Goal: Transaction & Acquisition: Obtain resource

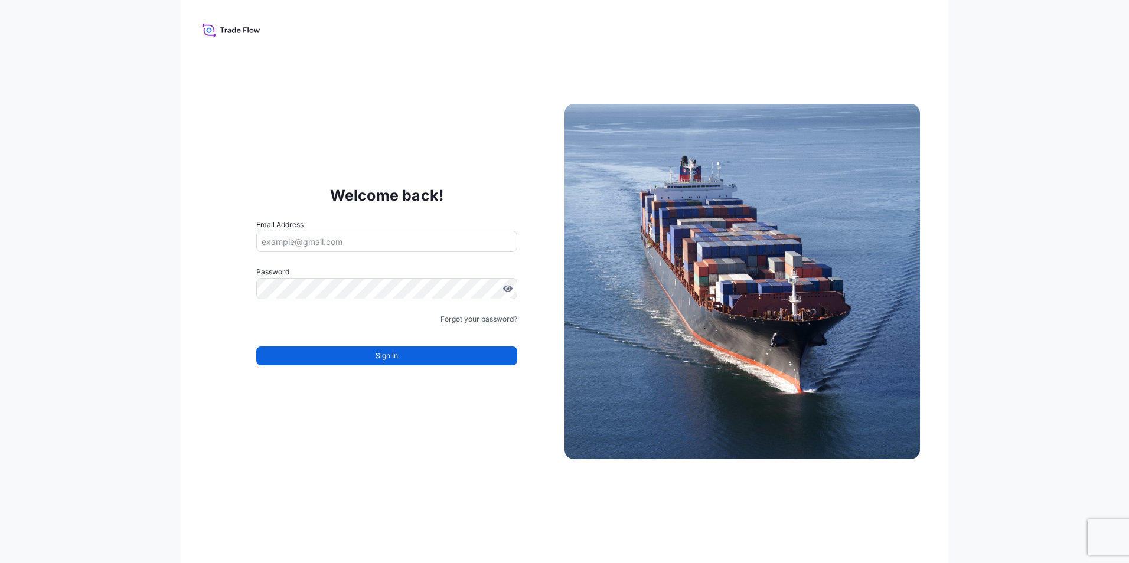
click at [278, 240] on input "Email Address" at bounding box center [386, 241] width 261 height 21
click at [238, 172] on div "Welcome back! Email Address Please enter a valid email address Password Must in…" at bounding box center [386, 281] width 355 height 243
click at [282, 233] on input "Email Address" at bounding box center [386, 241] width 261 height 21
click at [302, 238] on input "Email Address" at bounding box center [386, 241] width 261 height 21
click at [436, 241] on input "Email Address" at bounding box center [386, 241] width 261 height 21
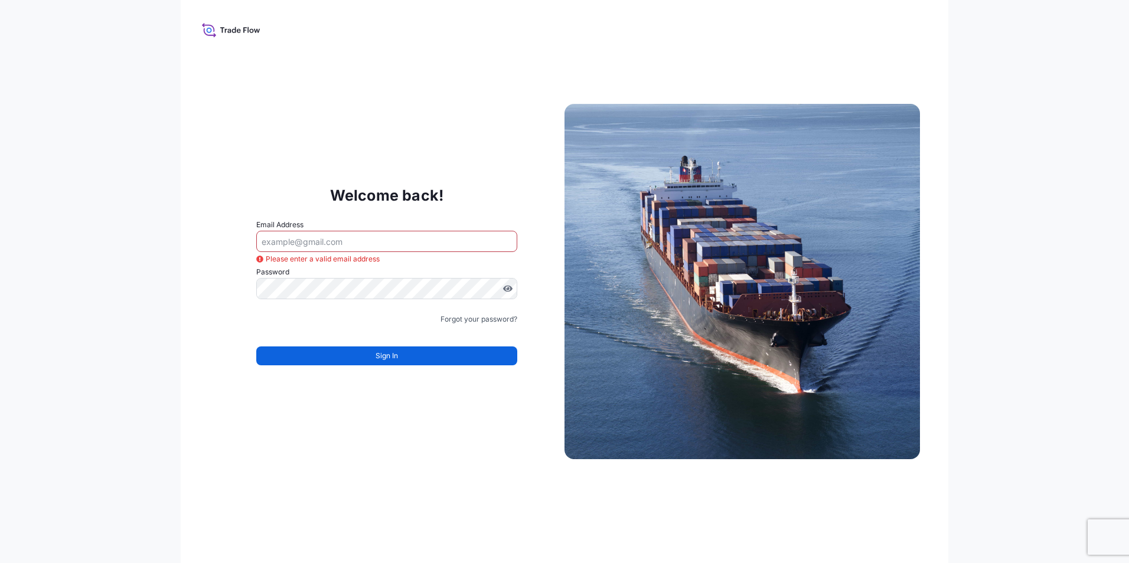
click at [57, 262] on div "Welcome back! Email Address Please enter a valid email address Password Must in…" at bounding box center [564, 281] width 1129 height 563
click at [326, 241] on input "Email Address" at bounding box center [386, 241] width 261 height 21
paste input "goksu.uzun@psabdp.com"
type input "goksu.uzun@psabdp.com"
click at [96, 296] on div "Welcome back! Email Address goksu.uzun@psabdp.com Password Password is required…" at bounding box center [564, 281] width 1129 height 563
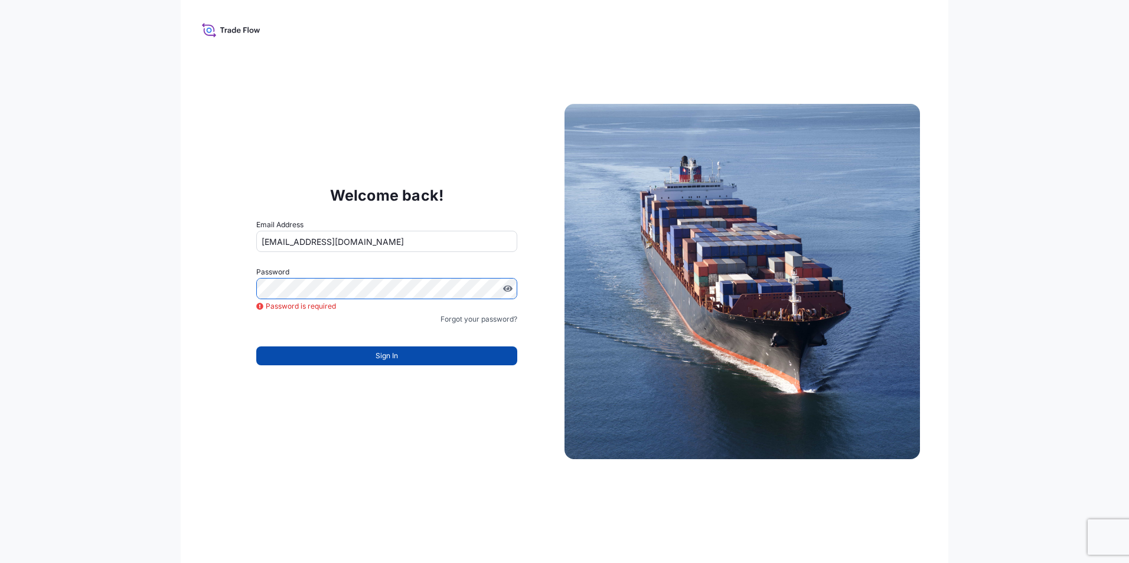
click at [365, 352] on button "Sign In" at bounding box center [386, 355] width 261 height 19
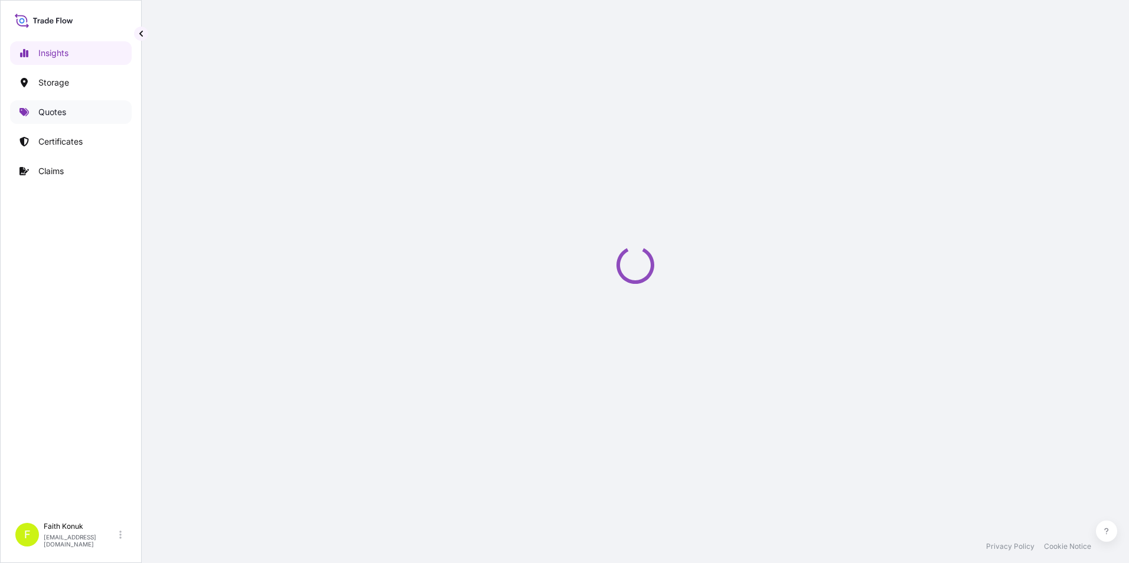
select select "2025"
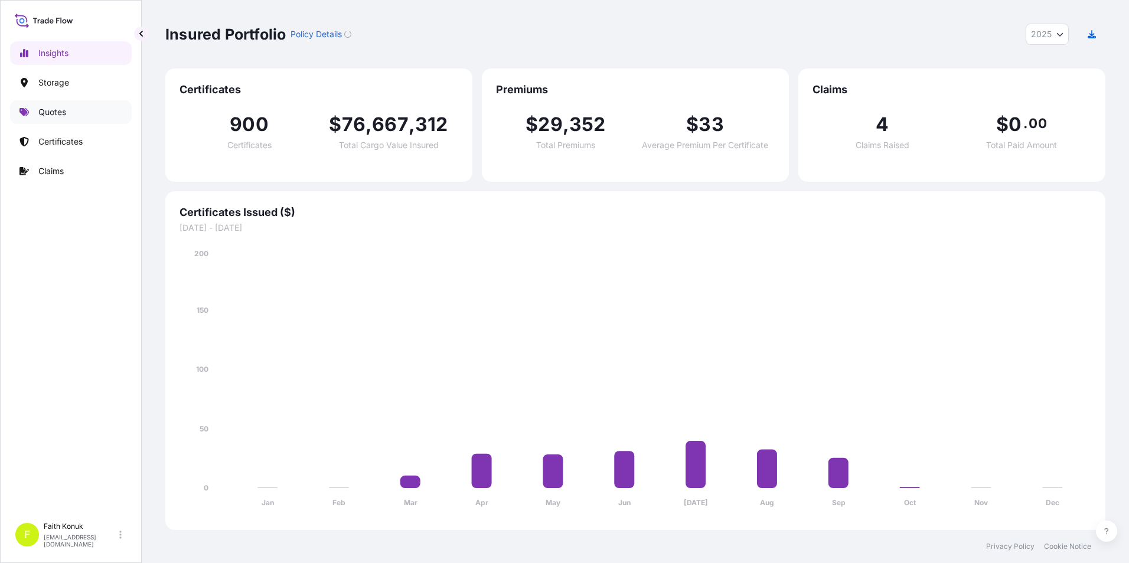
click at [81, 116] on link "Quotes" at bounding box center [71, 112] width 122 height 24
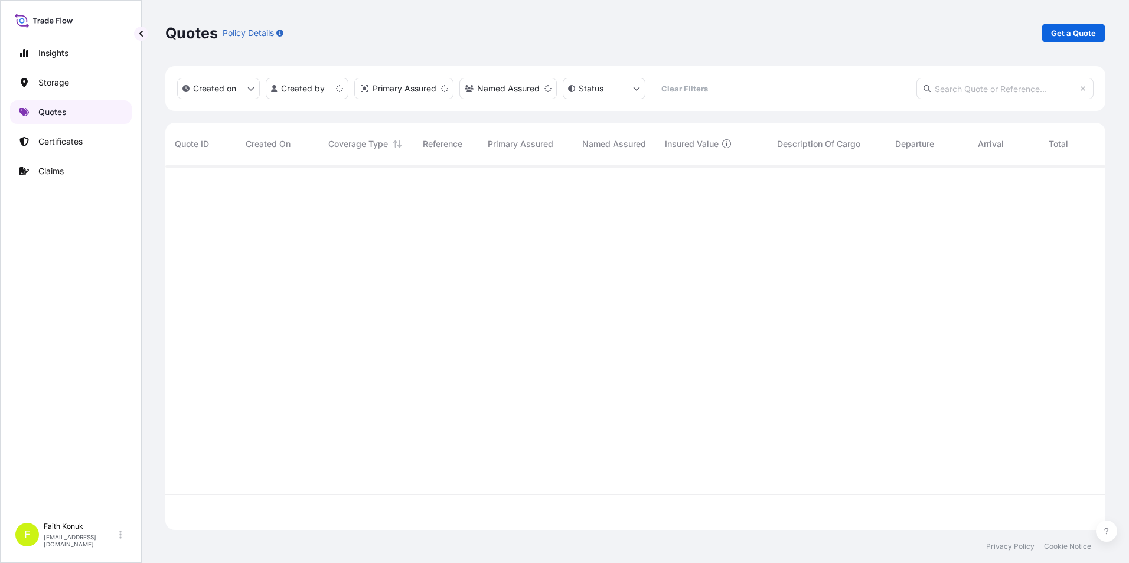
scroll to position [362, 931]
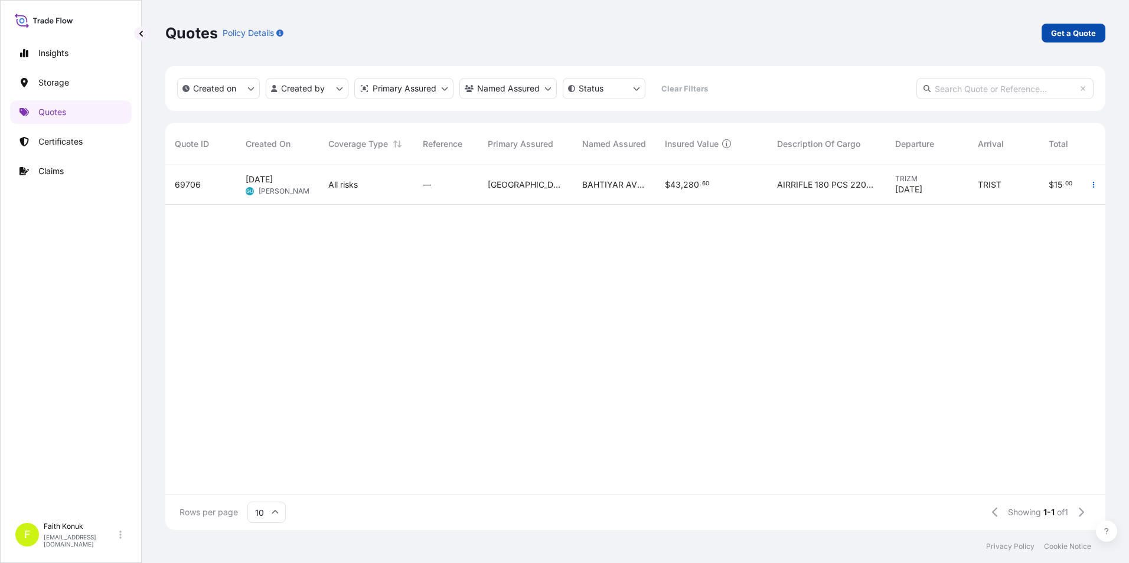
click at [1071, 36] on p "Get a Quote" at bounding box center [1073, 33] width 45 height 12
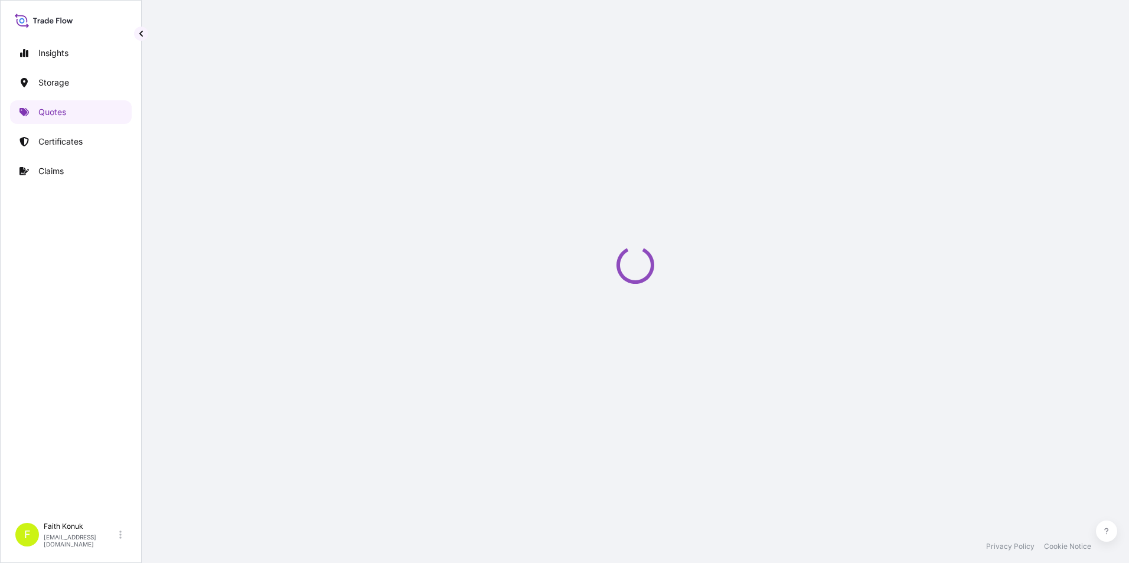
scroll to position [19, 0]
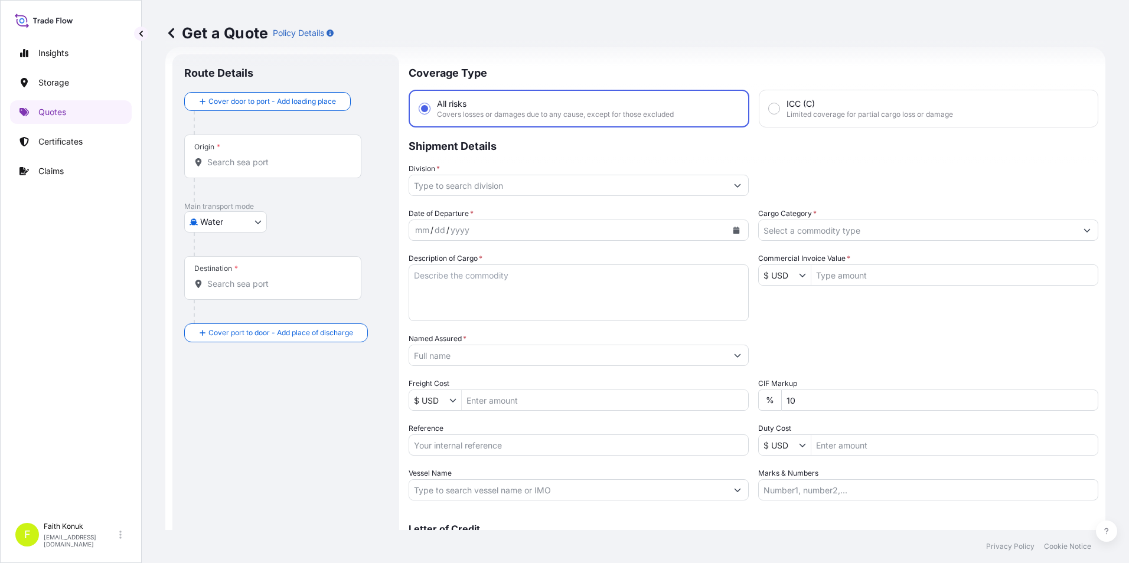
click at [278, 168] on div "Origin *" at bounding box center [272, 157] width 177 height 44
click at [278, 168] on input "Origin *" at bounding box center [276, 162] width 139 height 12
click at [341, 248] on div at bounding box center [291, 245] width 194 height 24
click at [261, 225] on body "0 options available. Insights Storage Quotes Certificates Claims F [PERSON_NAME…" at bounding box center [564, 281] width 1129 height 563
click at [230, 293] on span "Inland" at bounding box center [219, 295] width 24 height 12
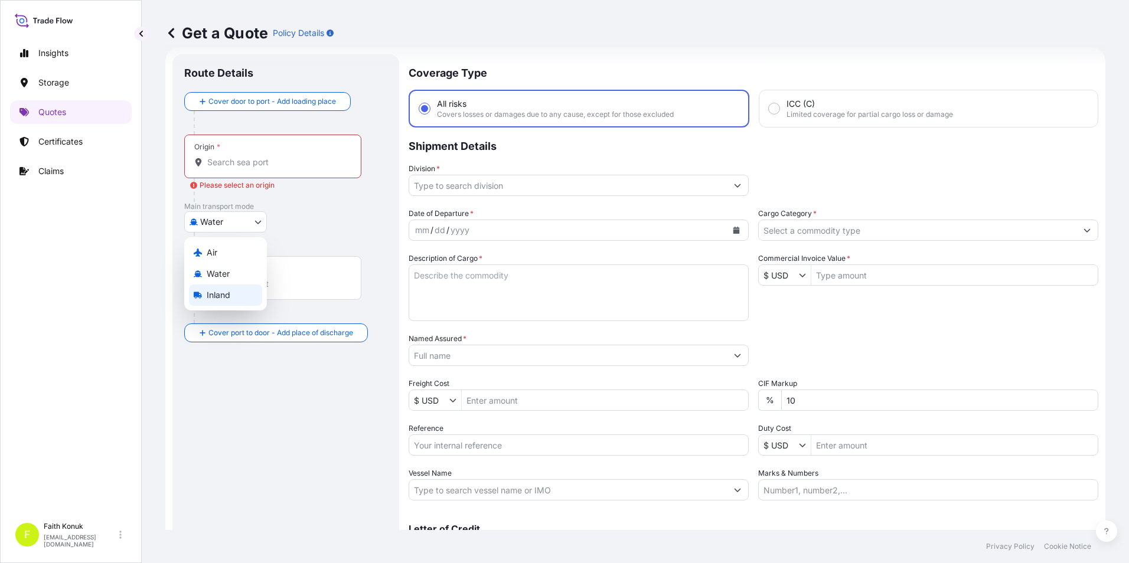
select select "Inland"
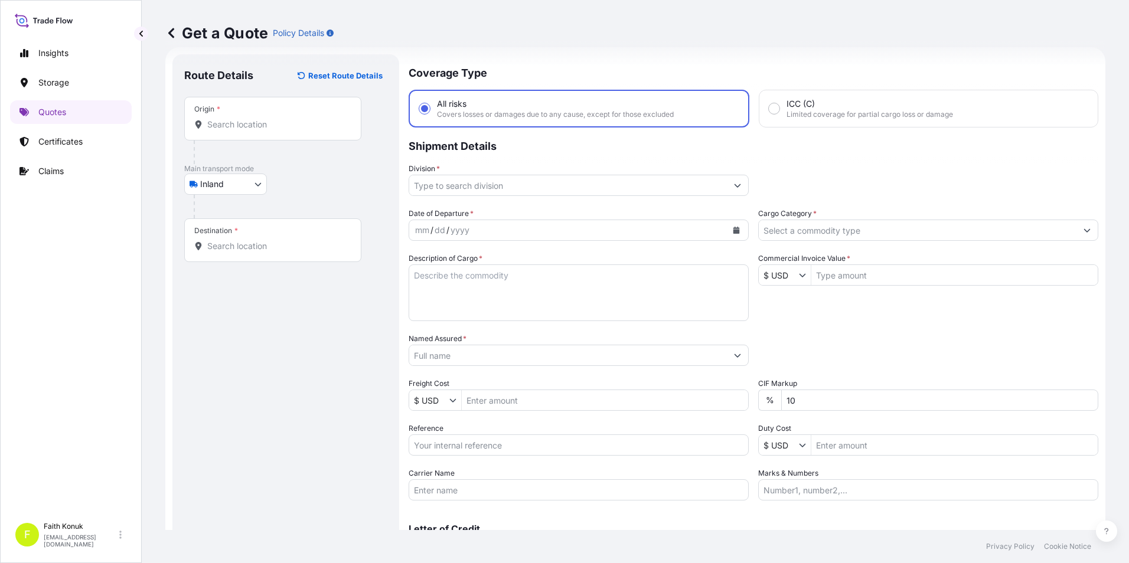
click at [377, 197] on div at bounding box center [291, 207] width 194 height 24
click at [278, 130] on input "Origin *" at bounding box center [276, 125] width 139 height 12
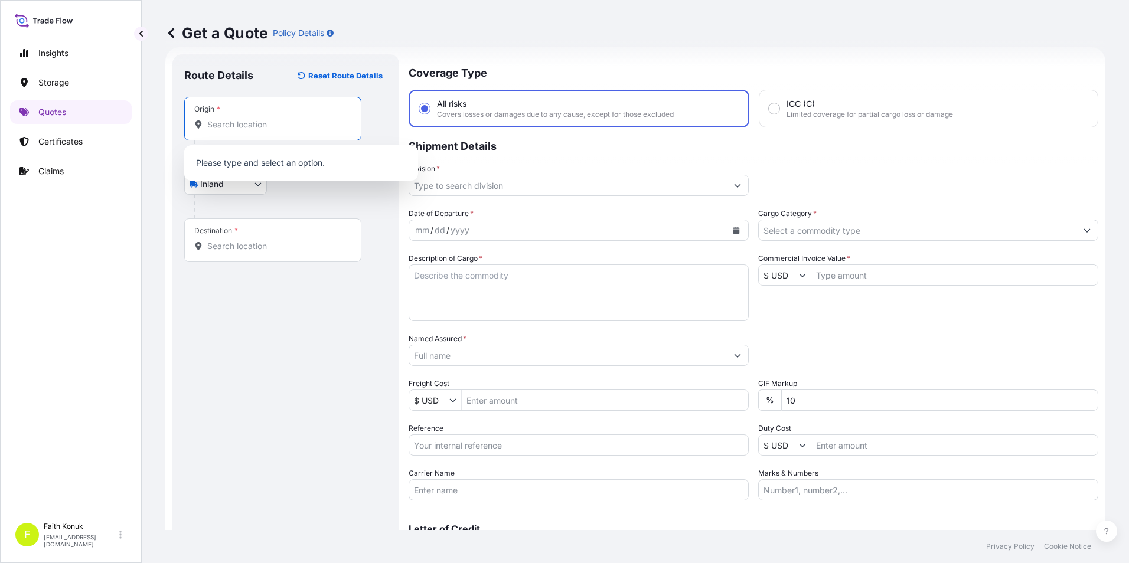
paste input "[GEOGRAPHIC_DATA]"
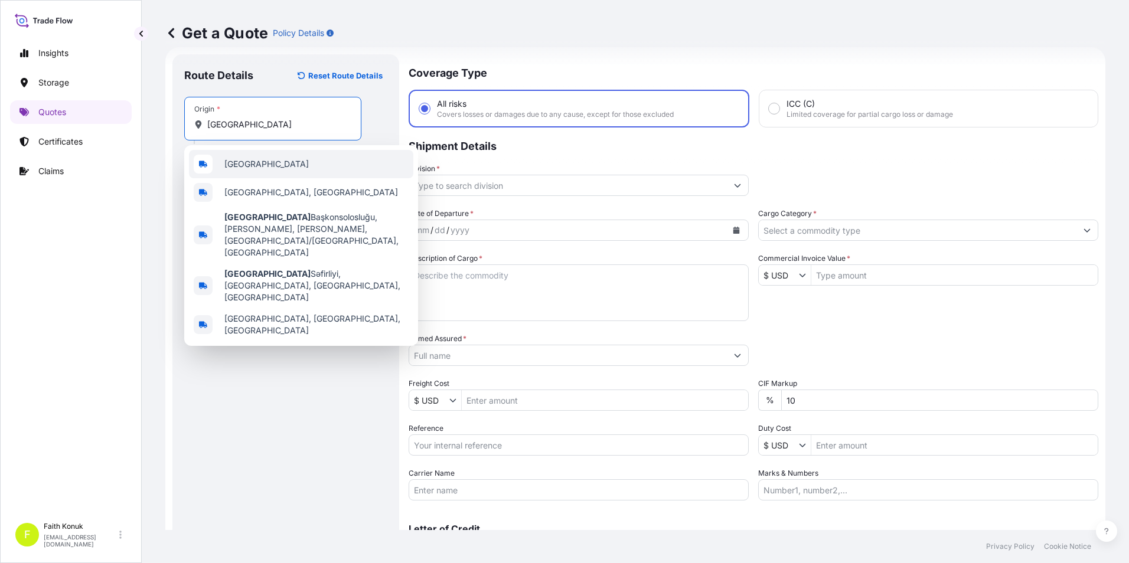
click at [257, 164] on div "[GEOGRAPHIC_DATA]" at bounding box center [301, 164] width 224 height 28
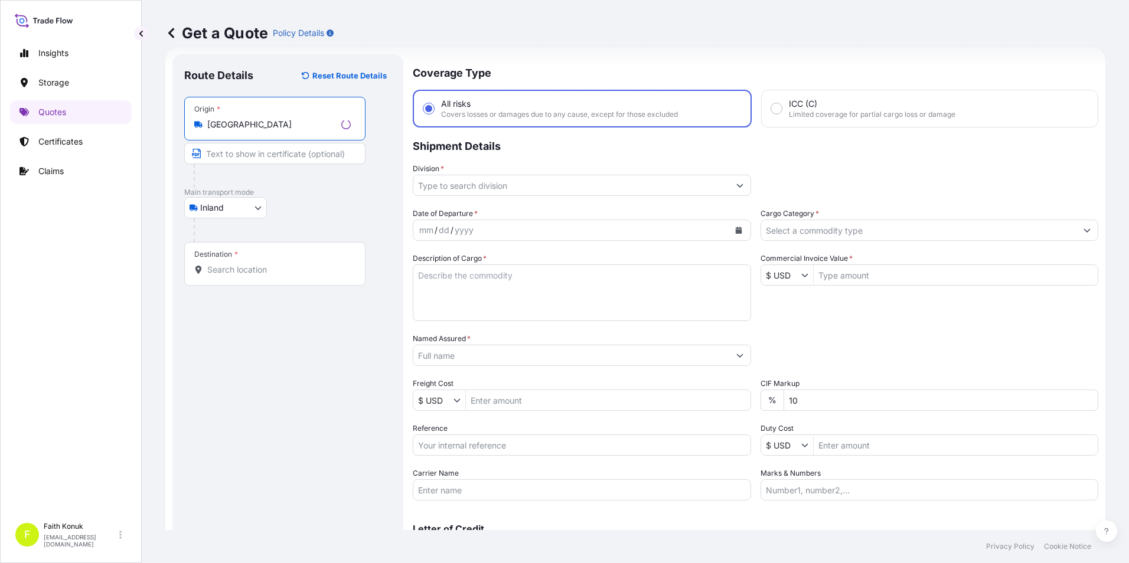
type input "[GEOGRAPHIC_DATA]"
click at [251, 265] on input "Destination *" at bounding box center [278, 270] width 143 height 12
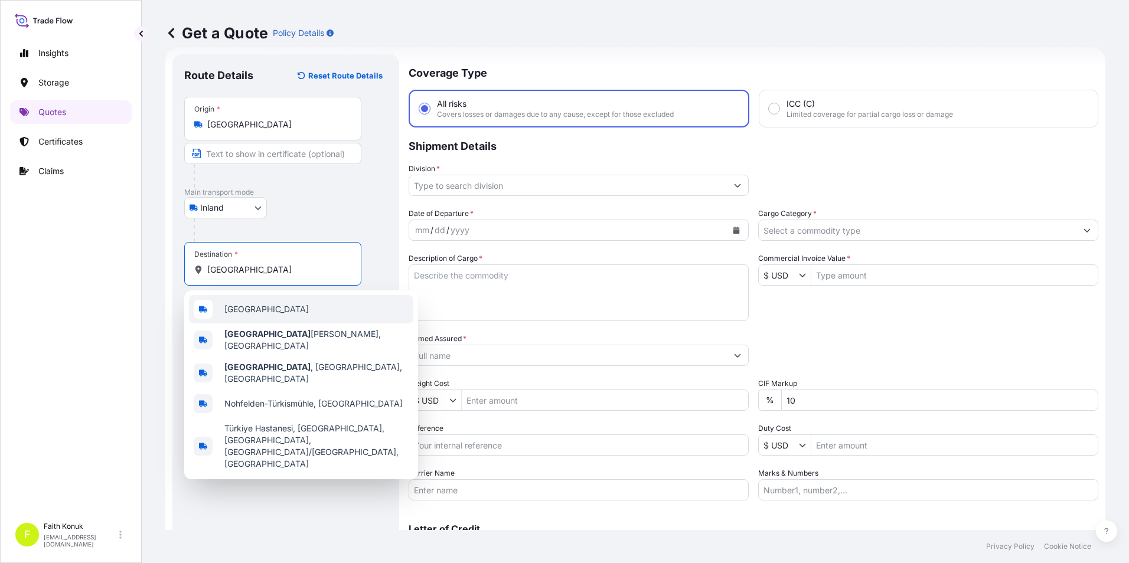
click at [263, 315] on div "[GEOGRAPHIC_DATA]" at bounding box center [301, 309] width 224 height 28
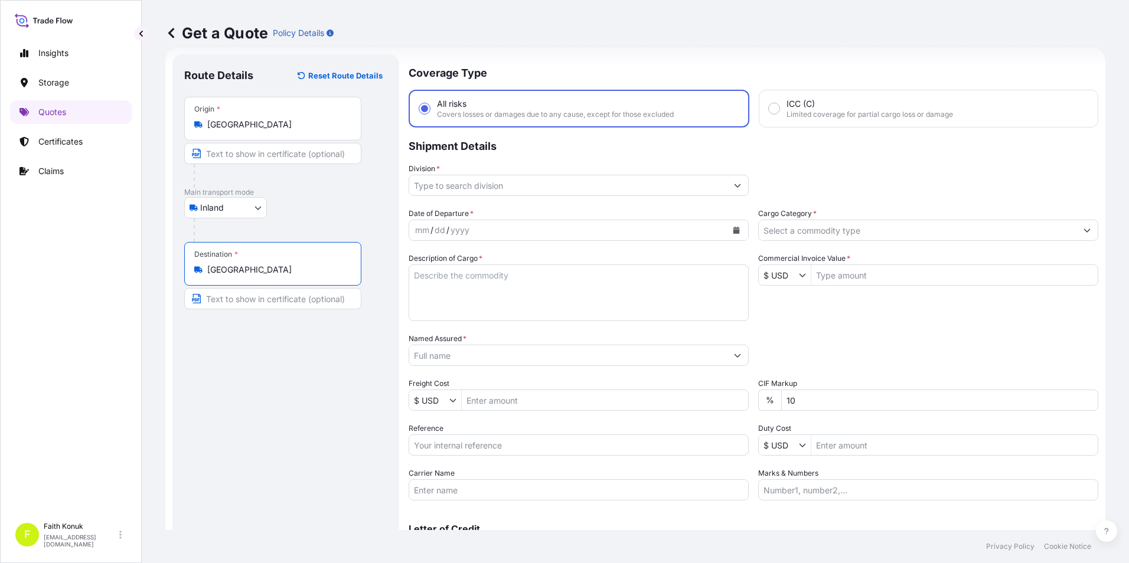
type input "[GEOGRAPHIC_DATA]"
drag, startPoint x: 516, startPoint y: 184, endPoint x: 540, endPoint y: 182, distance: 24.3
click at [515, 182] on input "Division *" at bounding box center [568, 185] width 318 height 21
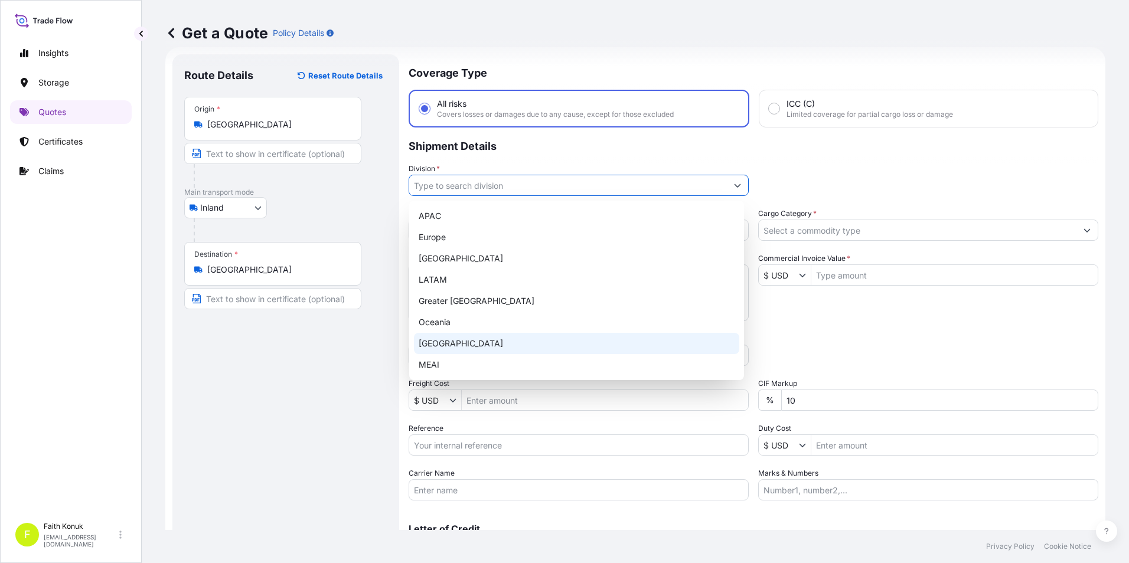
click at [492, 338] on div "[GEOGRAPHIC_DATA]" at bounding box center [576, 343] width 325 height 21
type input "[GEOGRAPHIC_DATA]"
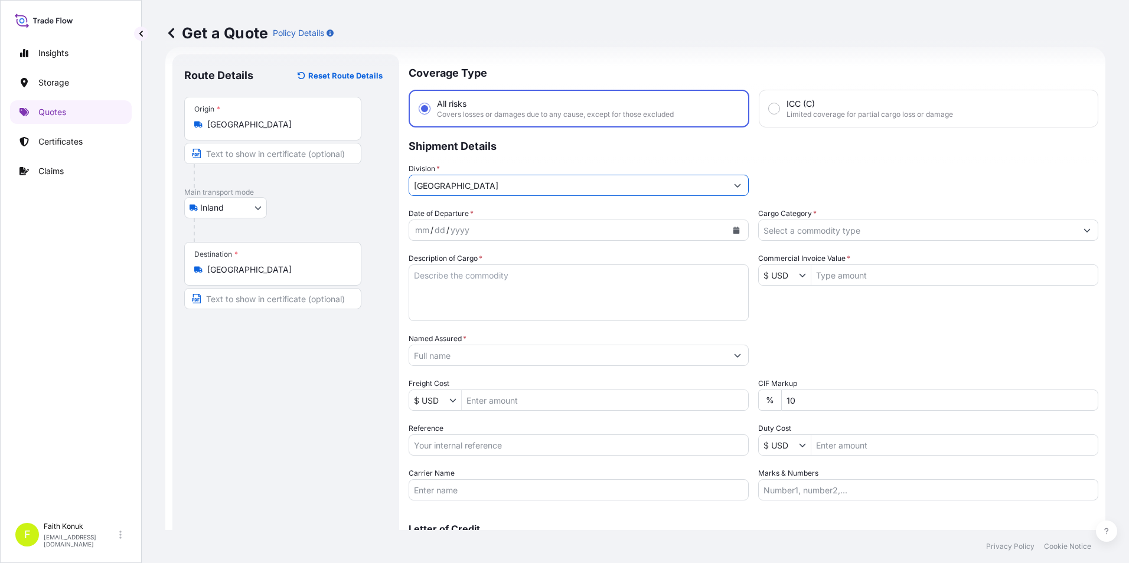
click at [734, 232] on icon "Calendar" at bounding box center [736, 230] width 6 height 7
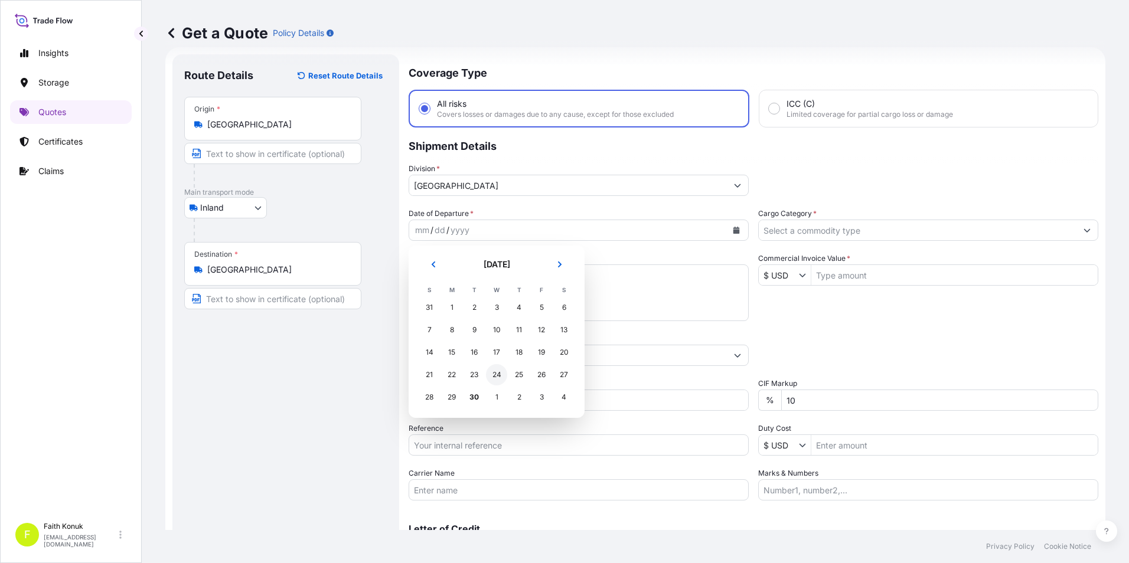
click at [490, 377] on div "24" at bounding box center [496, 374] width 21 height 21
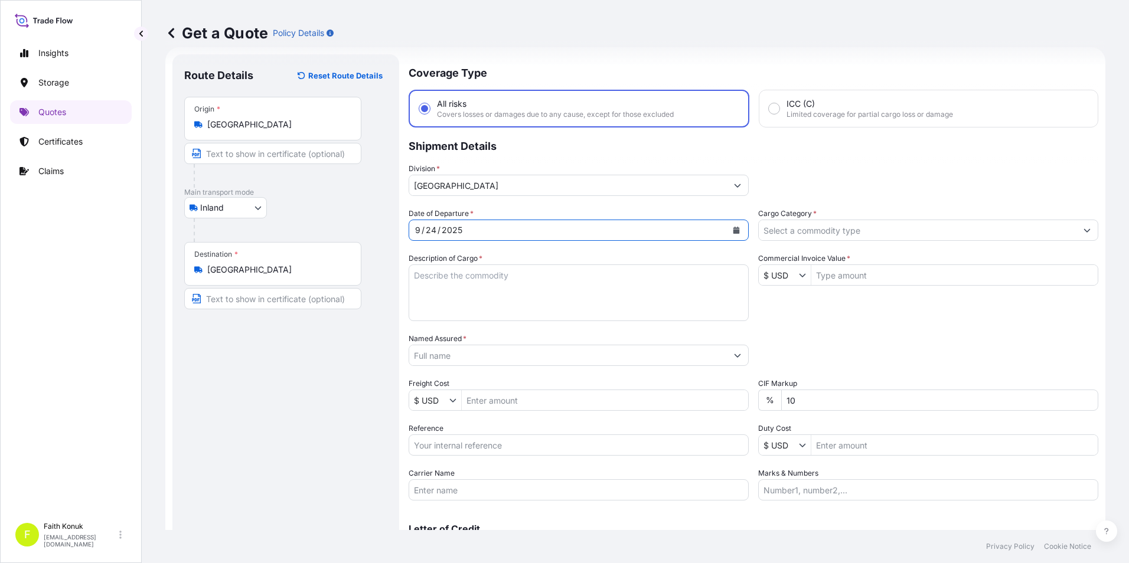
click at [485, 289] on textarea "Description of Cargo *" at bounding box center [578, 292] width 340 height 57
click at [769, 110] on label "ICC (C) Limited coverage for partial cargo loss or damage" at bounding box center [861, 108] width 184 height 21
click at [769, 110] on input "ICC (C) Limited coverage for partial cargo loss or damage" at bounding box center [774, 108] width 11 height 11
radio input "true"
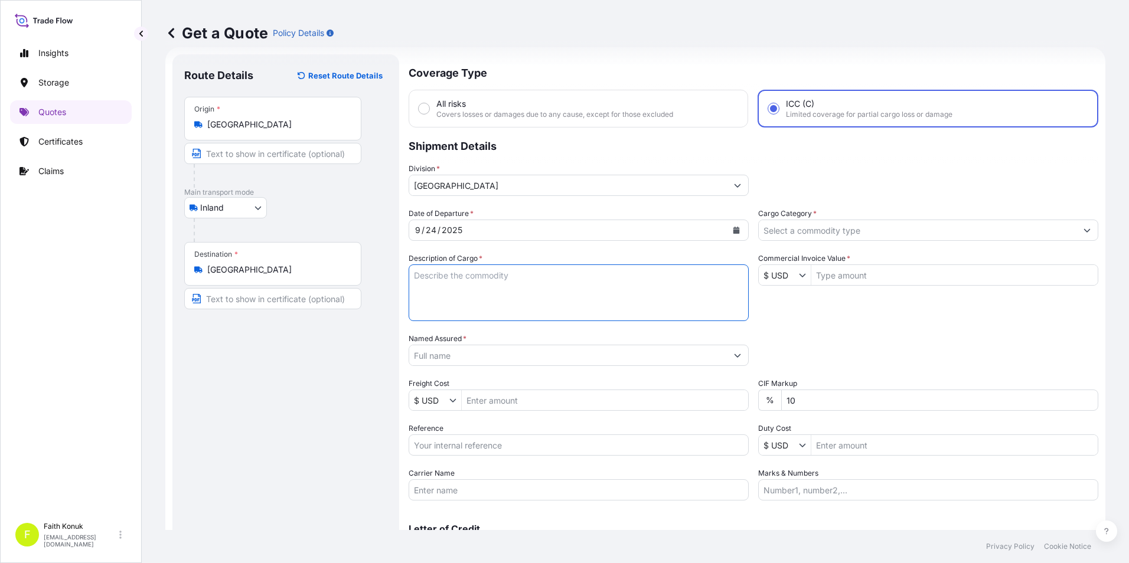
click at [493, 283] on textarea "Description of Cargo *" at bounding box center [578, 292] width 340 height 57
drag, startPoint x: 650, startPoint y: 277, endPoint x: 630, endPoint y: 283, distance: 21.7
click at [650, 279] on textarea "Description of Cargo *" at bounding box center [578, 292] width 340 height 57
paste textarea "MUHTELİF YEDEK PARCA 1 KAP / 150 KG"
click at [545, 316] on textarea "MUHTELİF YEDEK PARCA 1 KAP / 150 KG INSURANCE PREMIUM USD" at bounding box center [578, 292] width 340 height 57
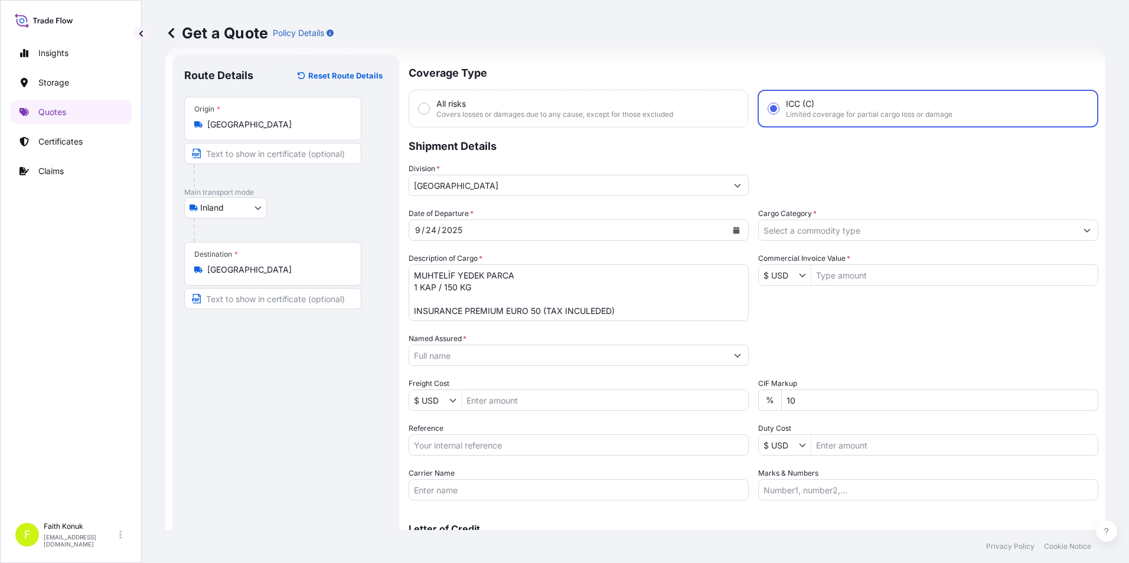
click at [620, 310] on textarea "MUHTELİF YEDEK PARCA 1 KAP / 150 KG INSURANCE PREMIUM EURO 50 (TAX INCULEDED)" at bounding box center [578, 292] width 340 height 57
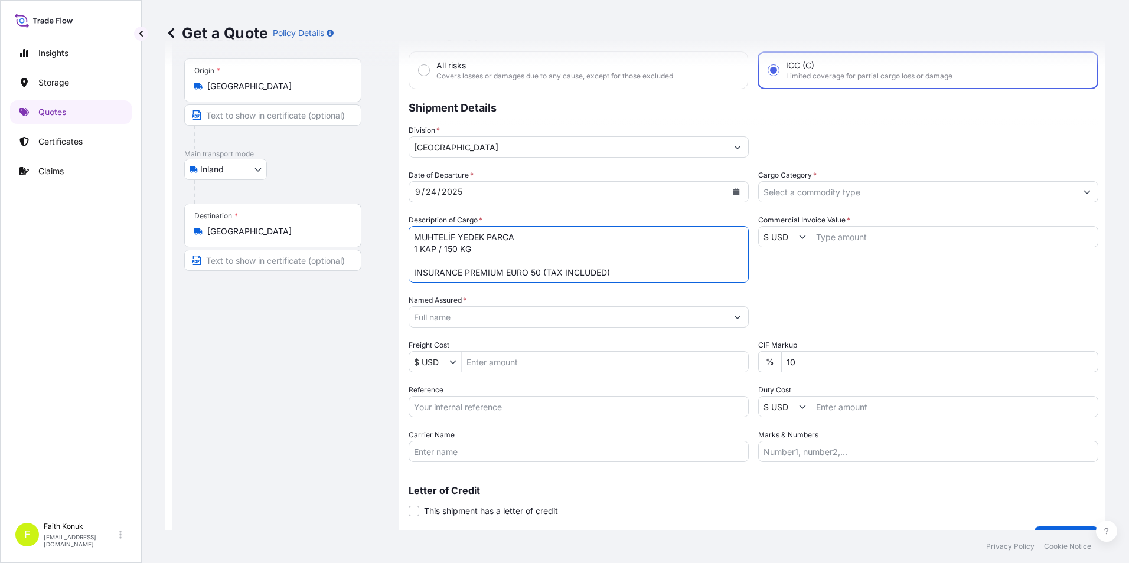
scroll to position [78, 0]
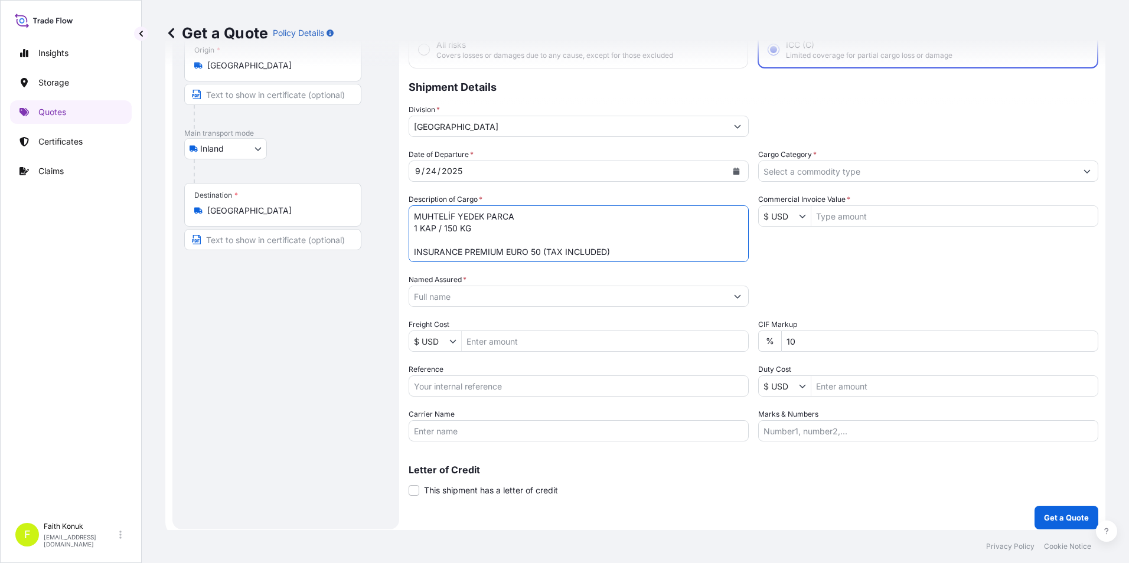
type textarea "MUHTELİF YEDEK PARCA 1 KAP / 150 KG INSURANCE PREMIUM EURO 50 (TAX INCLUDED)"
click at [613, 290] on input "Named Assured *" at bounding box center [568, 296] width 318 height 21
click at [499, 302] on input "Named Assured *" at bounding box center [568, 296] width 318 height 21
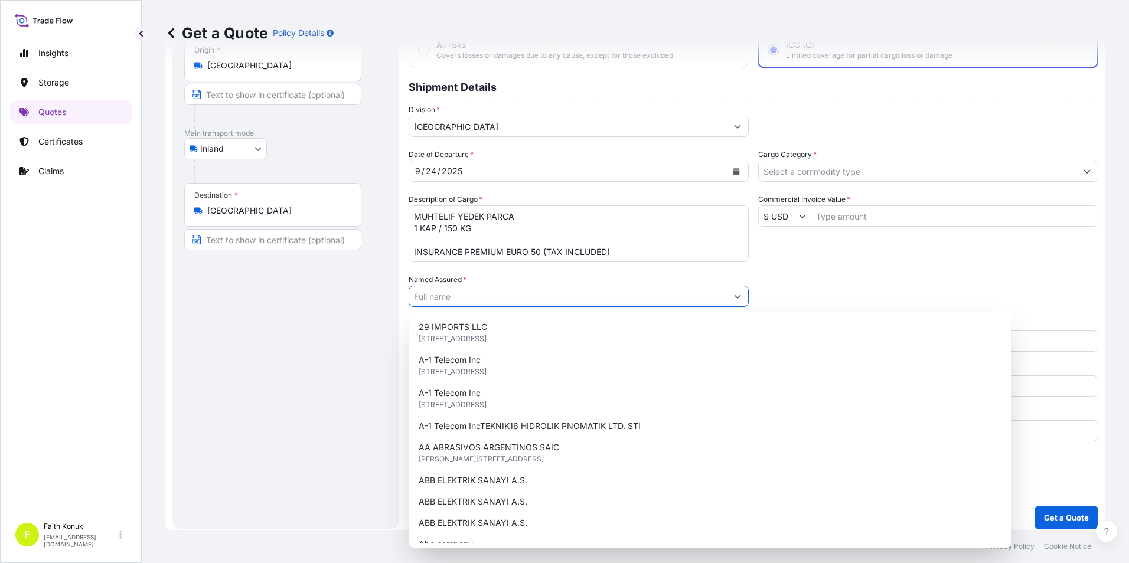
paste input "TGS YER HIZMETLERI"
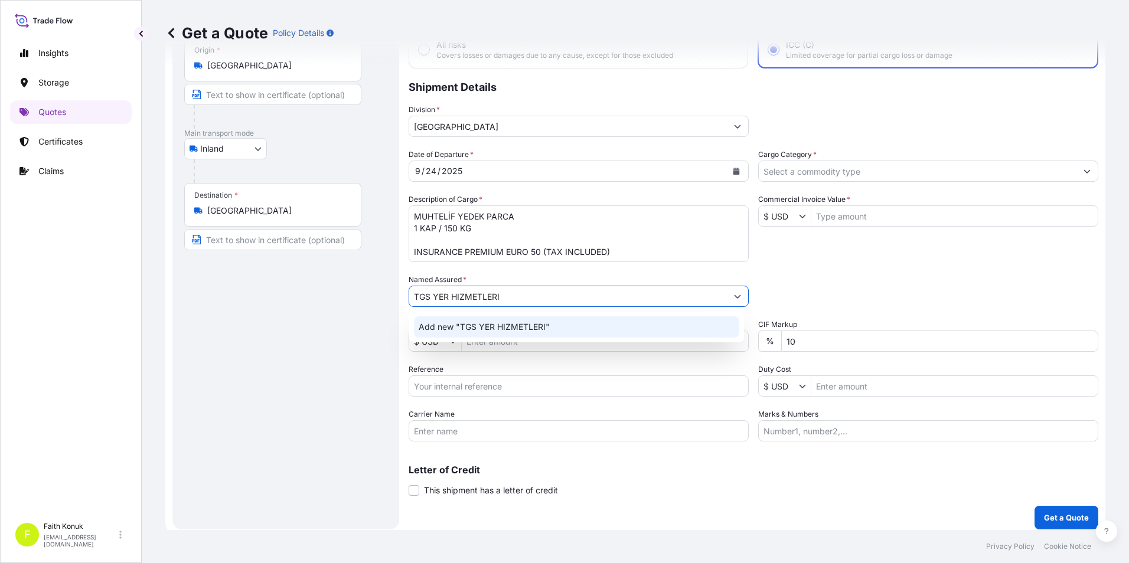
type input "TGS YER HIZMETLERI"
click at [384, 321] on div "Route Details Reset Route Details Place of loading Road / Inland Road / Inland …" at bounding box center [285, 262] width 203 height 511
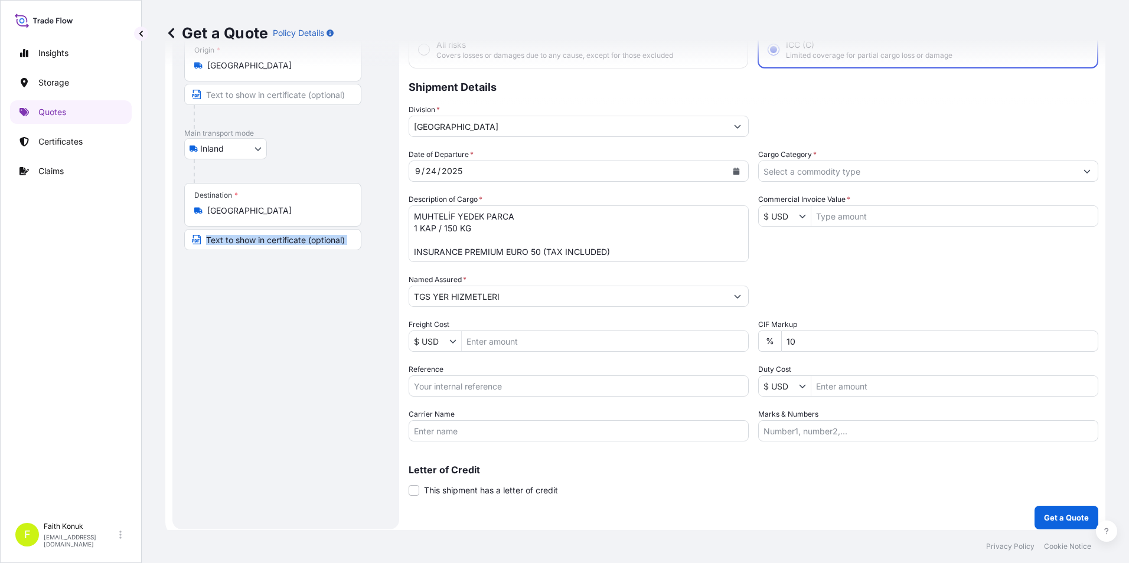
drag, startPoint x: 384, startPoint y: 321, endPoint x: 367, endPoint y: 370, distance: 52.1
click at [367, 370] on div "Route Details Reset Route Details Place of loading Road / Inland Road / Inland …" at bounding box center [285, 262] width 203 height 511
click at [494, 387] on input "Reference" at bounding box center [578, 385] width 340 height 21
click at [551, 383] on input "Reference" at bounding box center [578, 385] width 340 height 21
paste input "2411783066"
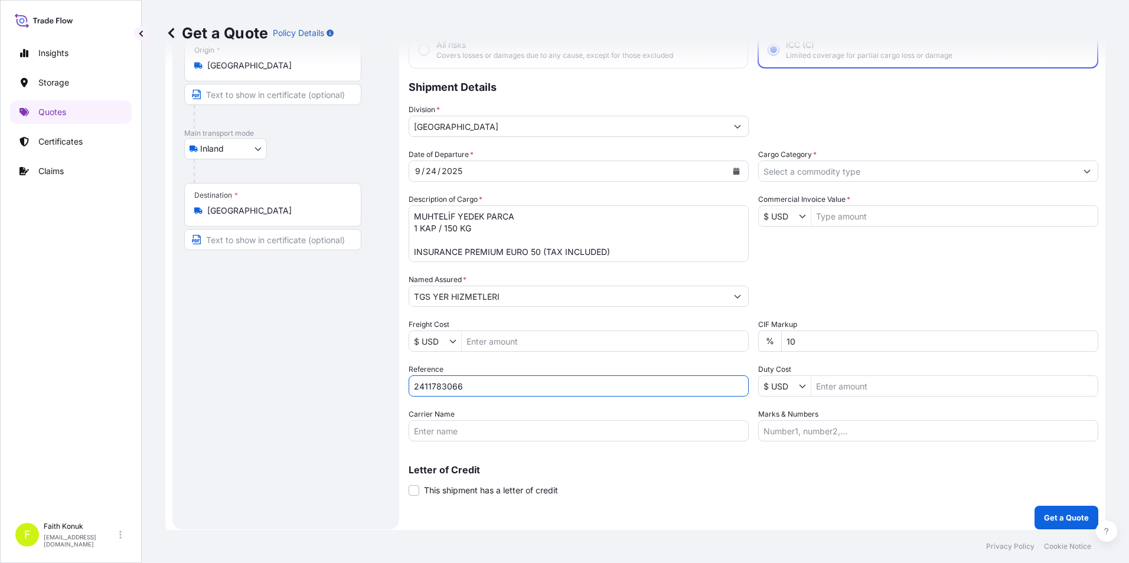
type input "2411783066"
click at [418, 433] on input "Carrier Name" at bounding box center [578, 430] width 340 height 21
click at [433, 438] on input "Carrier Name" at bounding box center [578, 430] width 340 height 21
paste input "34FFC760"
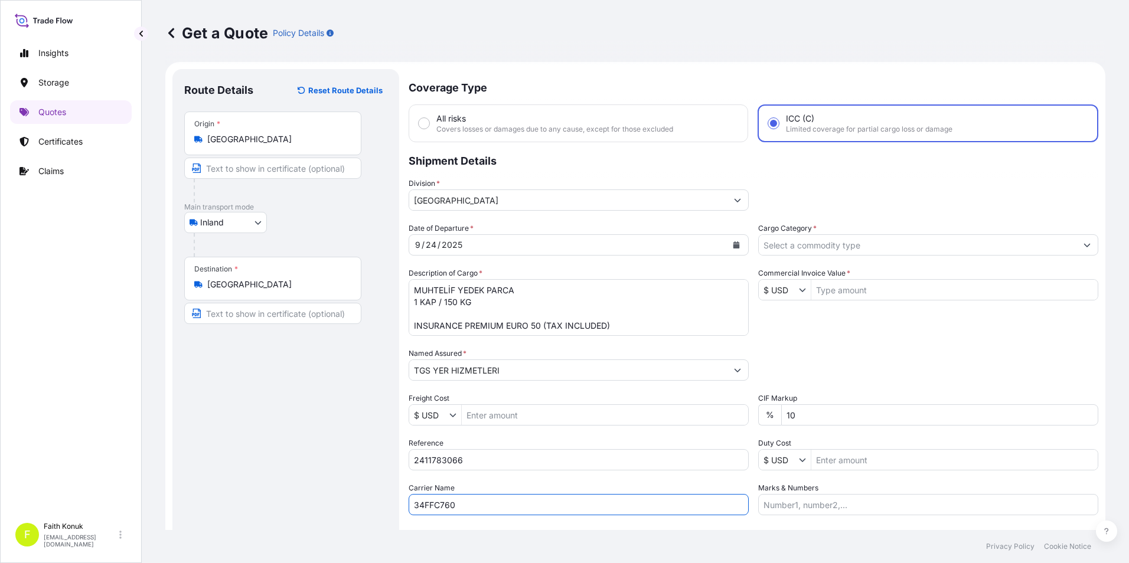
scroll to position [0, 0]
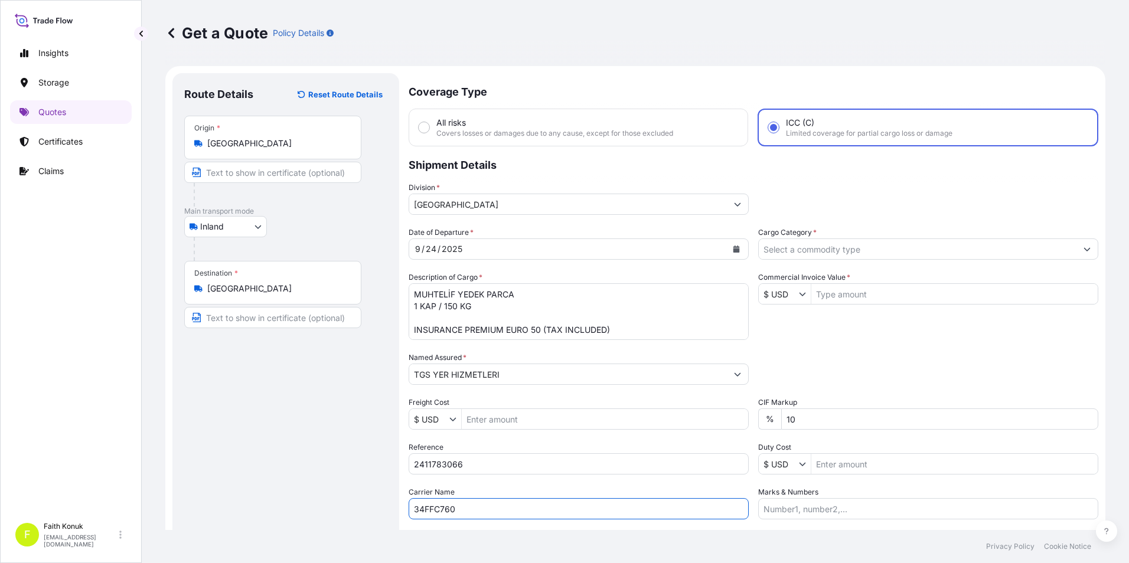
type input "34FFC760"
click at [852, 249] on input "Cargo Category *" at bounding box center [917, 248] width 318 height 21
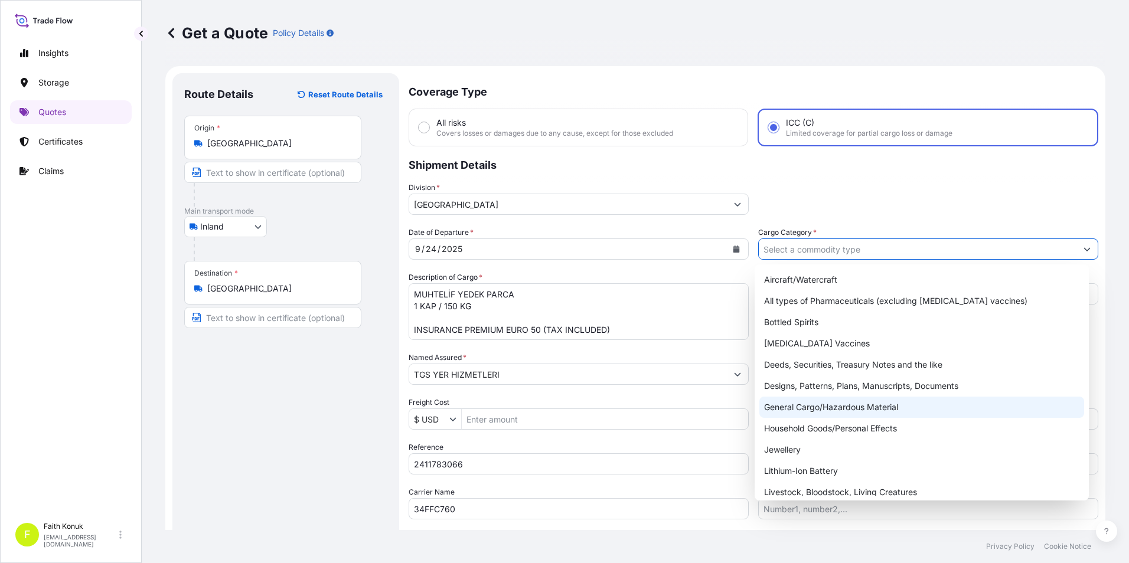
click at [809, 408] on div "General Cargo/Hazardous Material" at bounding box center [921, 407] width 325 height 21
type input "General Cargo/Hazardous Material"
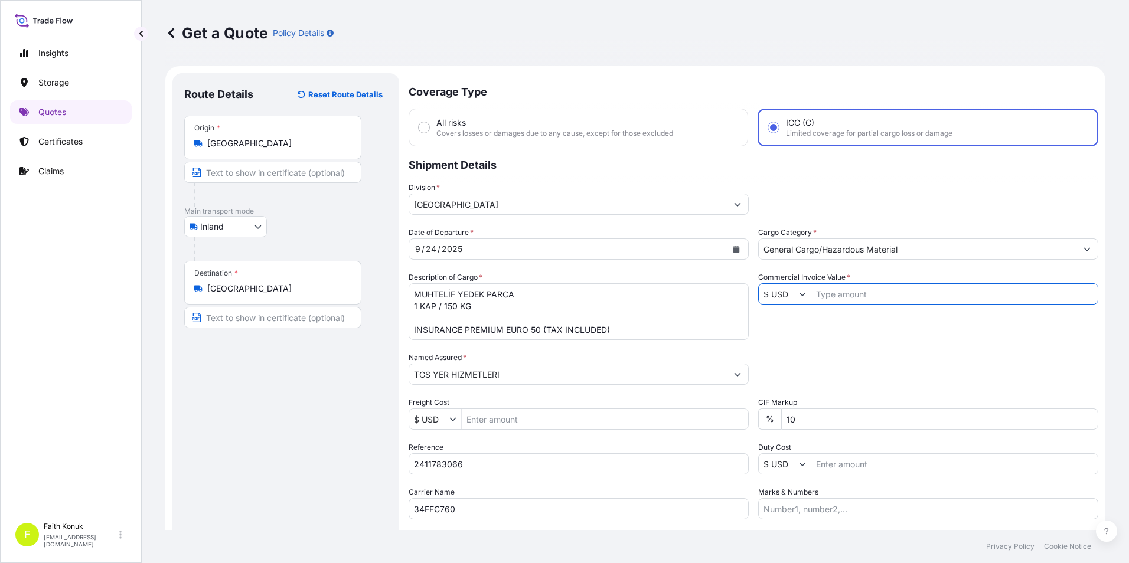
click at [843, 297] on input "Commercial Invoice Value *" at bounding box center [954, 293] width 286 height 21
click at [794, 295] on div "$ USD" at bounding box center [784, 293] width 53 height 21
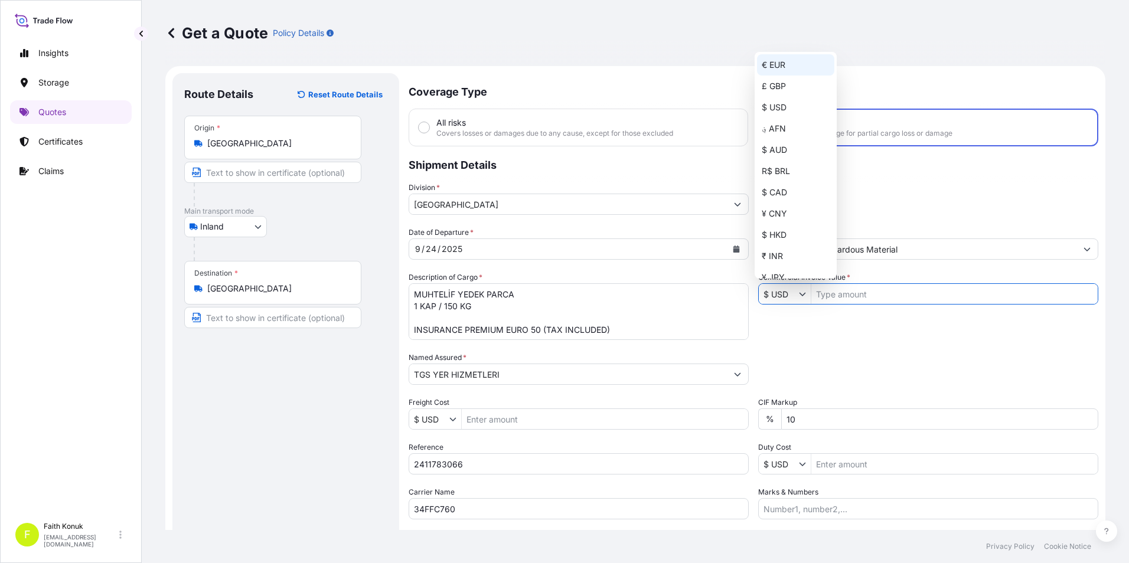
click at [764, 63] on div "€ EUR" at bounding box center [795, 64] width 77 height 21
type input "€ EUR"
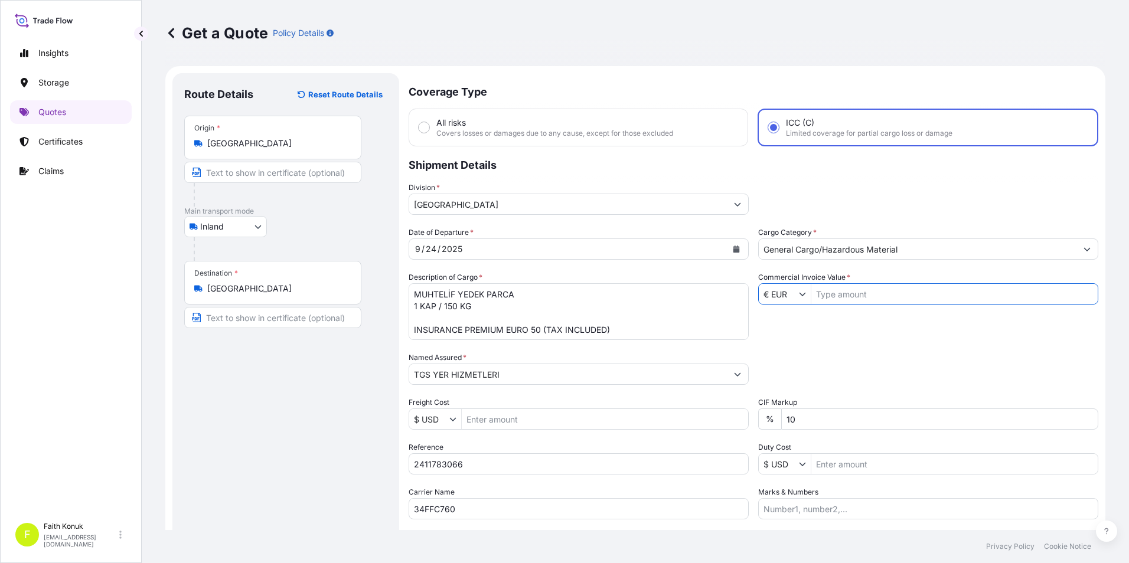
click at [845, 295] on input "Commercial Invoice Value *" at bounding box center [954, 293] width 286 height 21
type input "5,380.38"
click at [864, 335] on div "Date of Departure * [DATE] Cargo Category * General Cargo/Hazardous Material De…" at bounding box center [752, 373] width 689 height 293
click at [813, 413] on input "10" at bounding box center [939, 418] width 317 height 21
click at [813, 412] on input "10" at bounding box center [939, 418] width 317 height 21
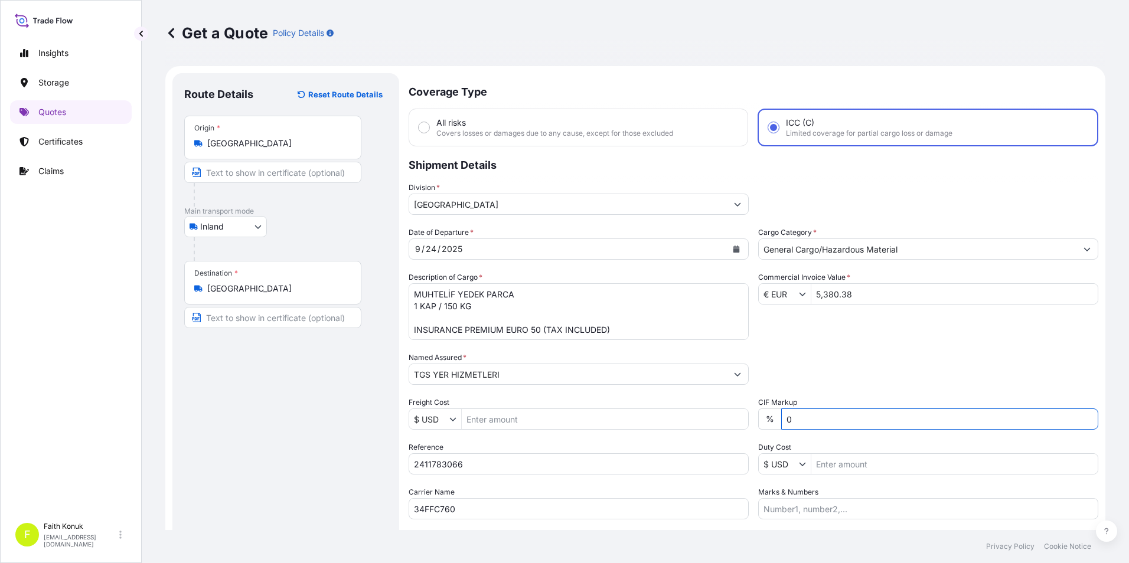
type input "0"
click at [280, 433] on div "Route Details Reset Route Details Place of loading Road / Inland Road / Inland …" at bounding box center [285, 340] width 203 height 511
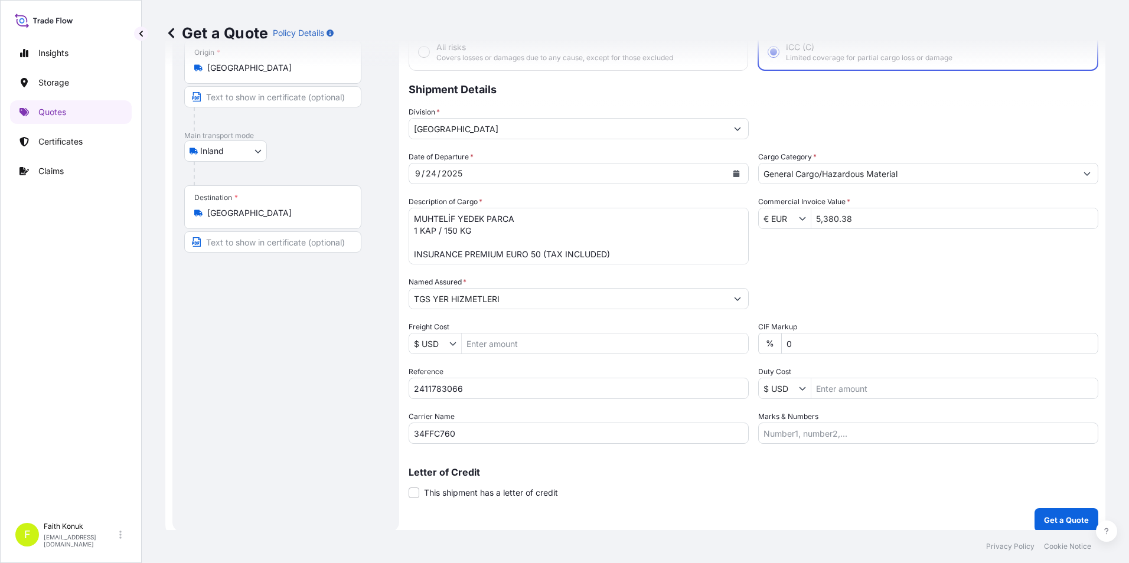
scroll to position [84, 0]
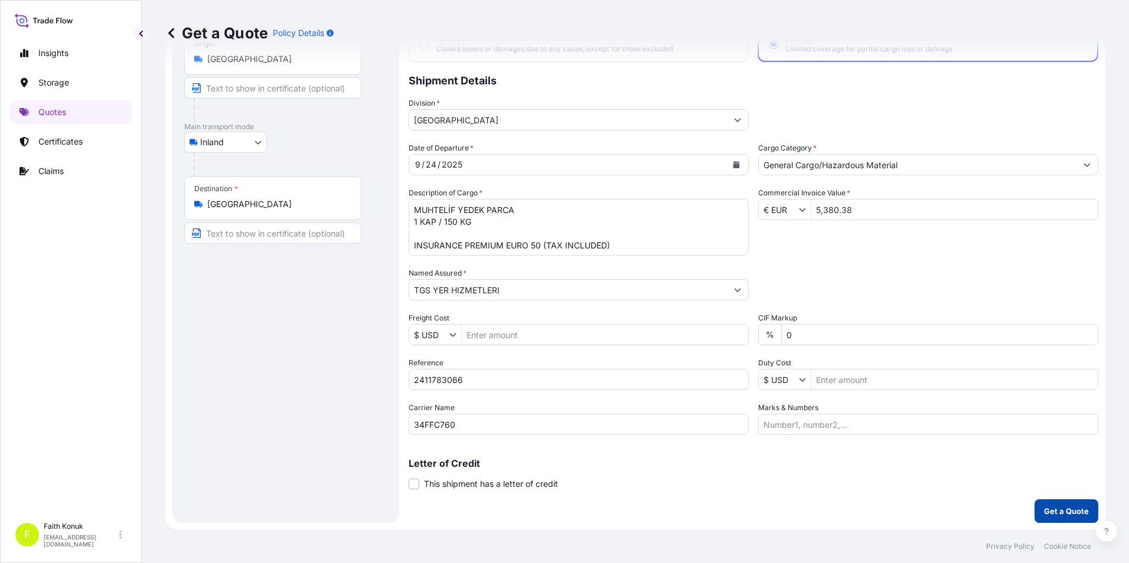
click at [1044, 512] on p "Get a Quote" at bounding box center [1066, 511] width 45 height 12
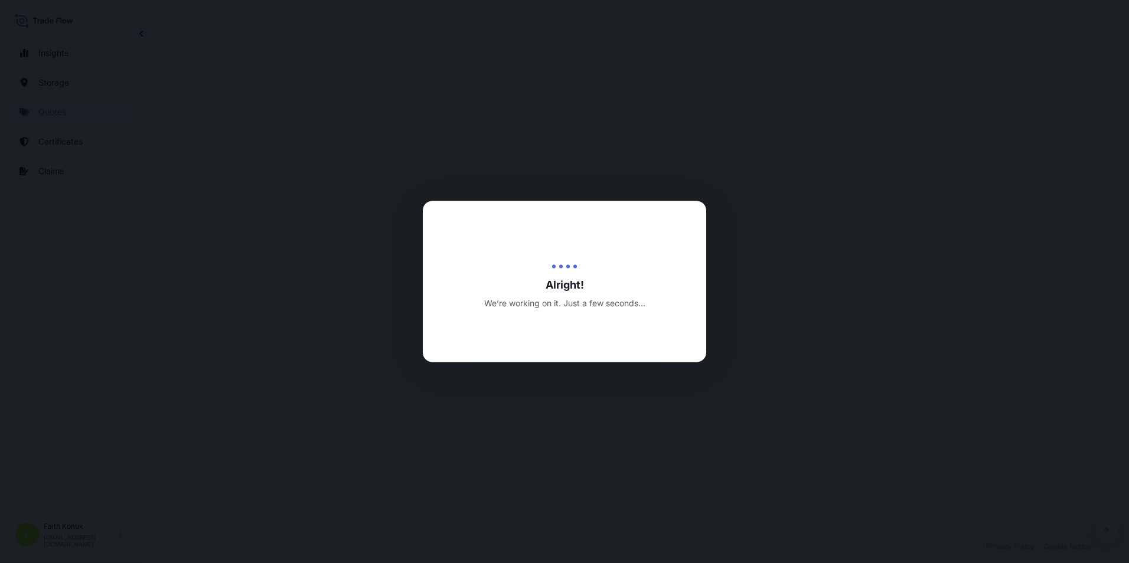
select select "Inland"
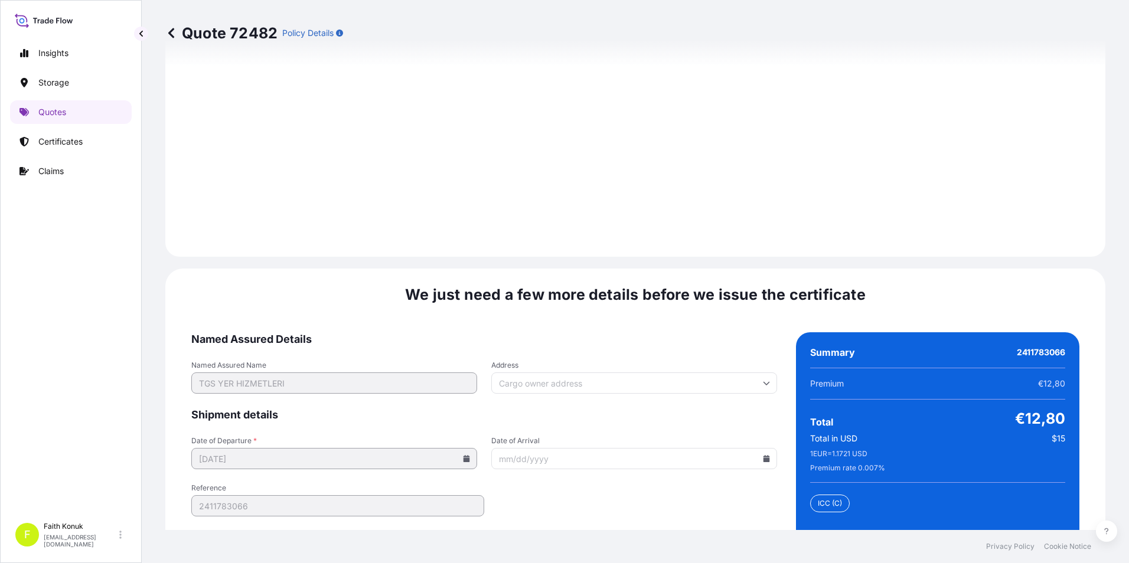
scroll to position [1724, 0]
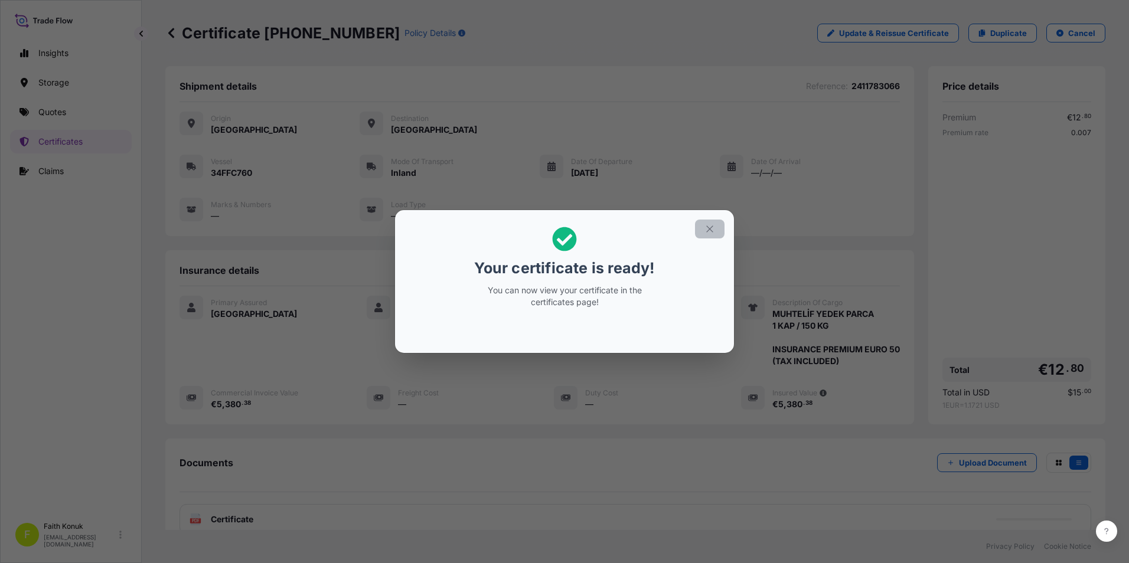
click at [714, 229] on icon "button" at bounding box center [709, 229] width 11 height 11
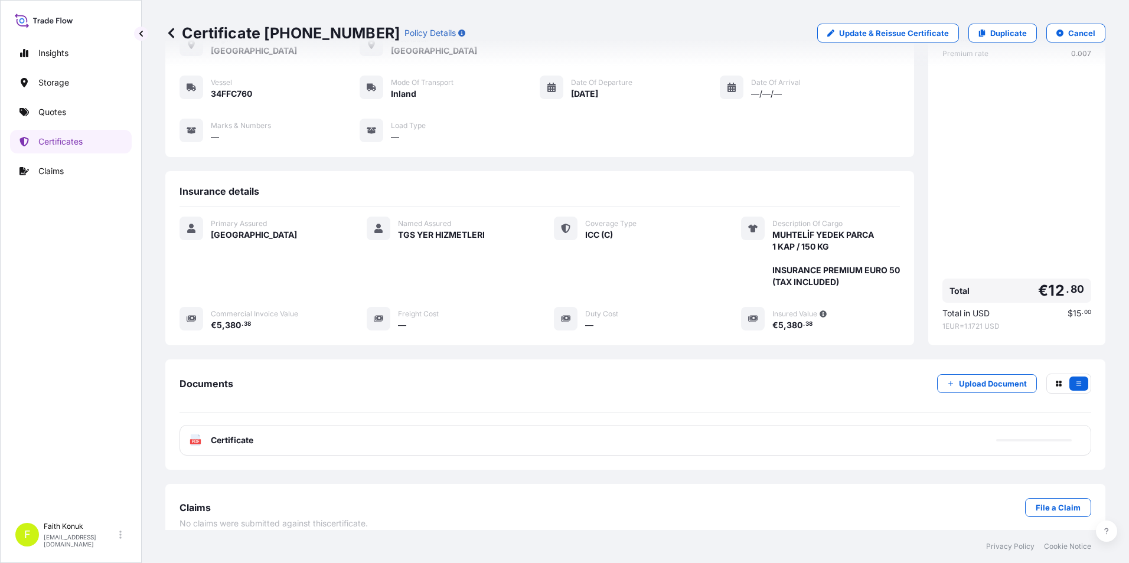
scroll to position [93, 0]
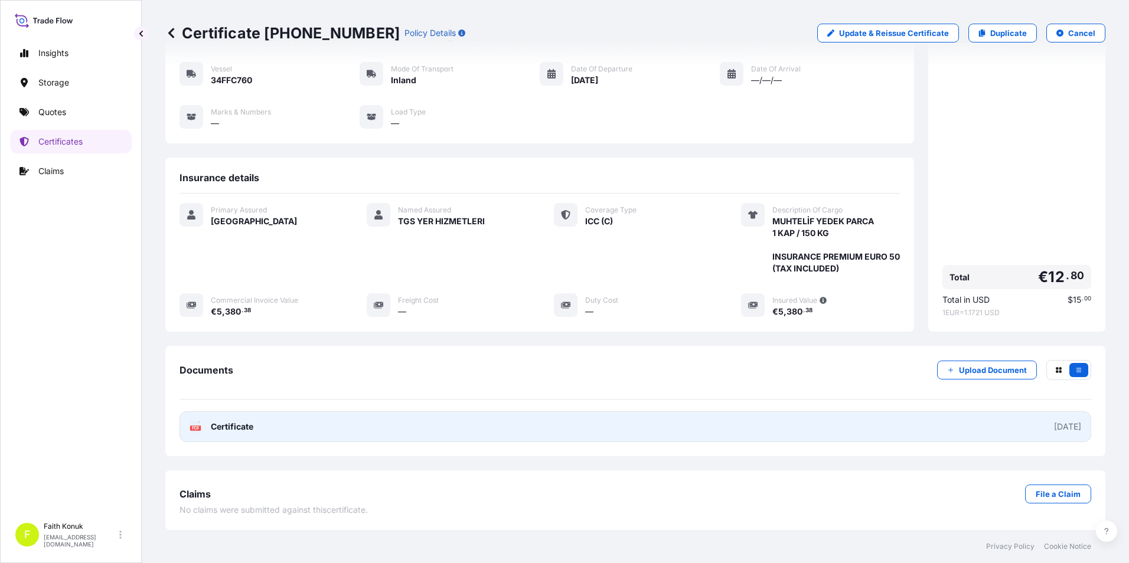
click at [245, 431] on span "Certificate" at bounding box center [232, 427] width 42 height 12
